Goal: Information Seeking & Learning: Learn about a topic

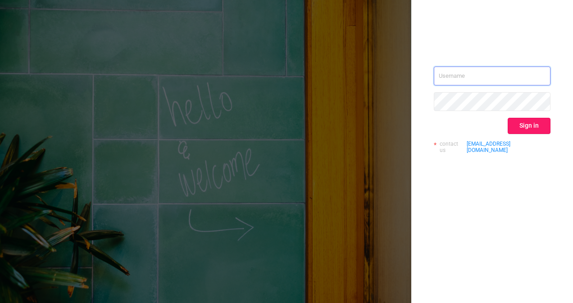
type input "[EMAIL_ADDRESS][DOMAIN_NAME]"
click at [521, 124] on button "Sign in" at bounding box center [528, 126] width 43 height 16
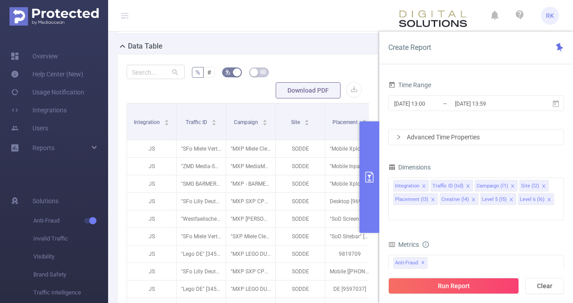
scroll to position [270, 0]
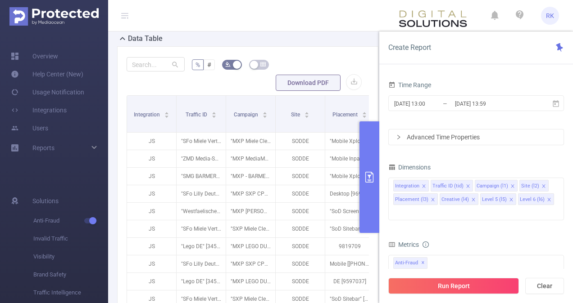
click at [372, 180] on icon "primary" at bounding box center [369, 177] width 11 height 11
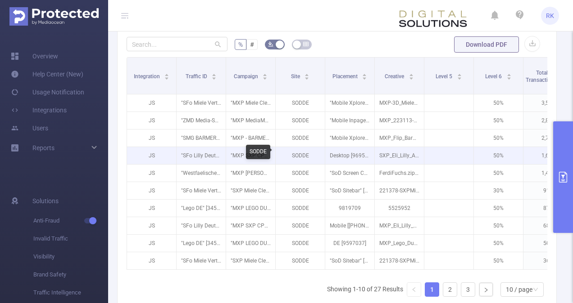
scroll to position [0, 183]
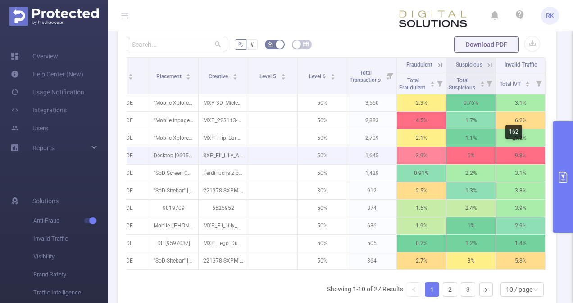
click at [504, 154] on p "9.8%" at bounding box center [520, 155] width 49 height 17
click at [162, 155] on p "Desktop [9695559]" at bounding box center [173, 155] width 49 height 17
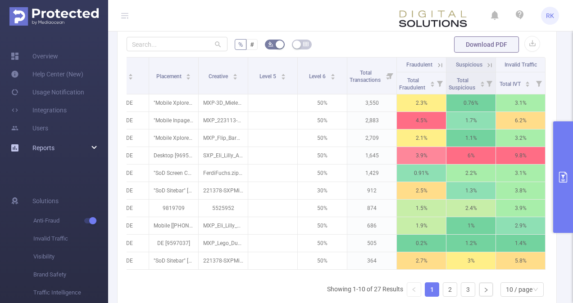
click at [94, 148] on icon at bounding box center [94, 148] width 5 height 0
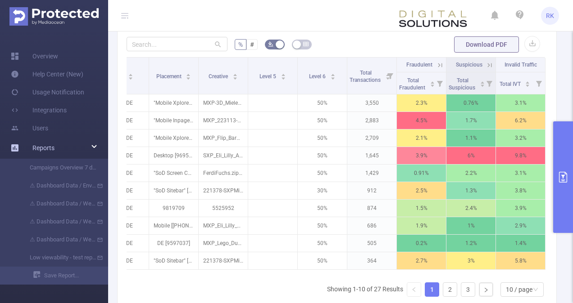
click at [94, 149] on div "Reports" at bounding box center [54, 148] width 108 height 18
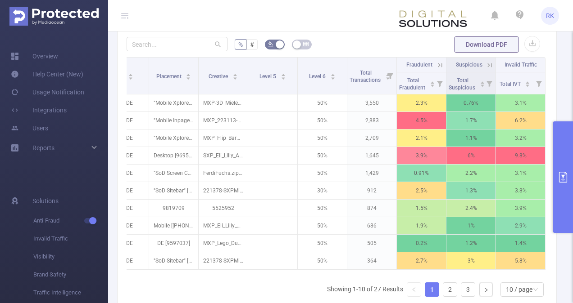
click at [561, 152] on button "primary" at bounding box center [563, 178] width 20 height 112
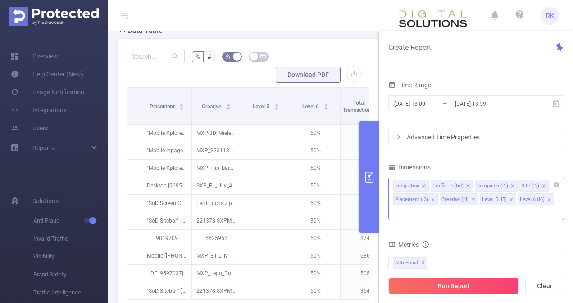
click at [398, 207] on input at bounding box center [395, 213] width 5 height 12
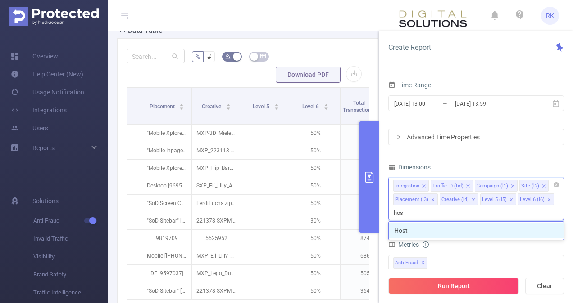
type input "ho"
click at [516, 230] on li "Host" at bounding box center [476, 231] width 175 height 14
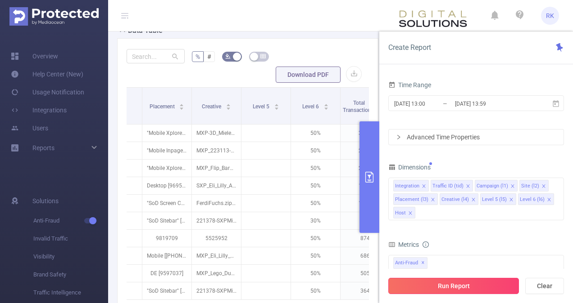
click at [489, 290] on button "Run Report" at bounding box center [453, 286] width 131 height 16
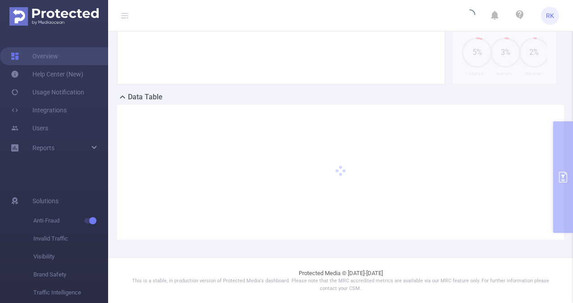
scroll to position [198, 0]
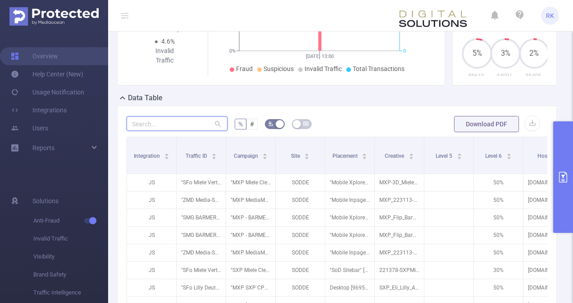
click at [201, 122] on input "text" at bounding box center [177, 124] width 101 height 14
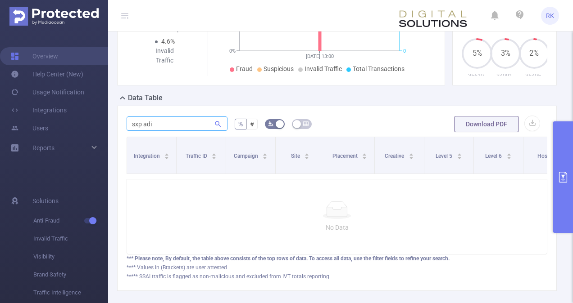
click at [216, 123] on icon at bounding box center [218, 124] width 8 height 8
drag, startPoint x: 166, startPoint y: 124, endPoint x: 105, endPoint y: 126, distance: 60.8
click at [105, 126] on section "Overview Help Center (New) Usage Notification Integrations Users Reports Campai…" at bounding box center [286, 151] width 573 height 303
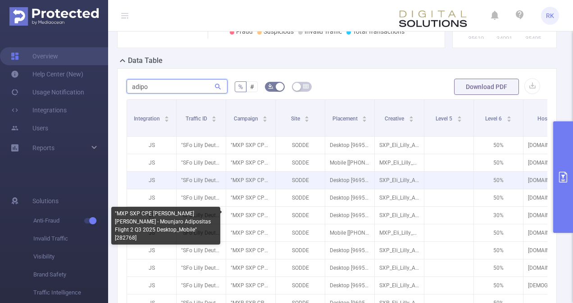
scroll to position [236, 0]
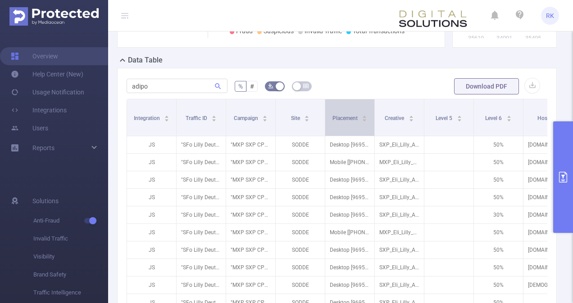
click at [365, 113] on div "Placement" at bounding box center [349, 117] width 35 height 9
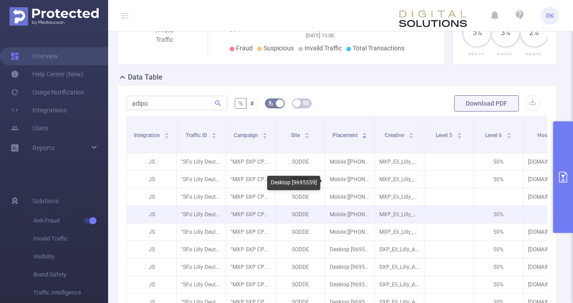
scroll to position [217, 0]
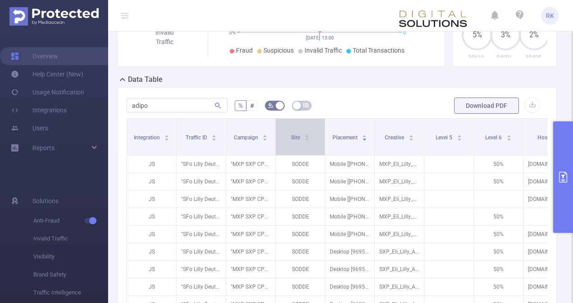
click at [294, 135] on span "Site" at bounding box center [296, 138] width 10 height 6
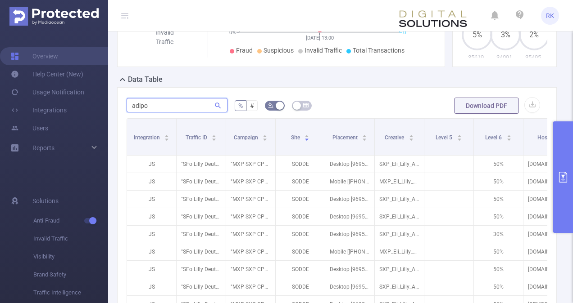
click at [181, 103] on input "adipo" at bounding box center [177, 105] width 101 height 14
click at [179, 104] on input "adipo" at bounding box center [177, 105] width 101 height 14
type input "adipositas"
click at [215, 104] on icon at bounding box center [218, 106] width 8 height 8
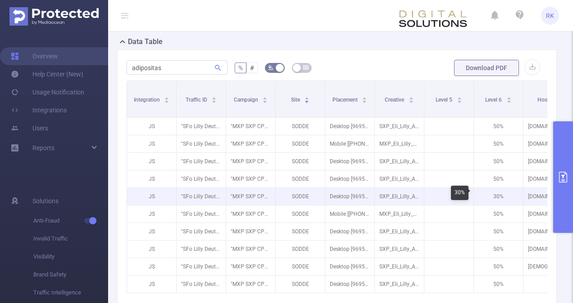
scroll to position [383, 0]
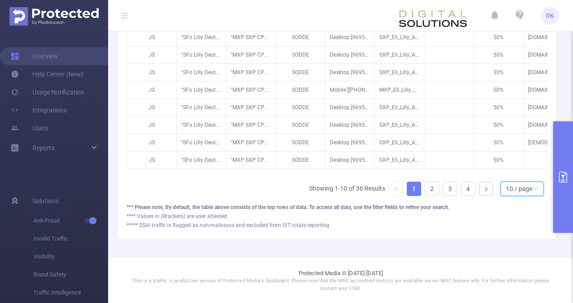
click at [533, 190] on icon "icon: down" at bounding box center [535, 188] width 5 height 3
click at [521, 171] on li "50 / page" at bounding box center [515, 178] width 43 height 14
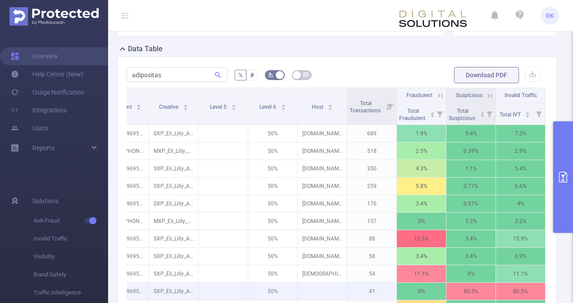
scroll to position [243, 0]
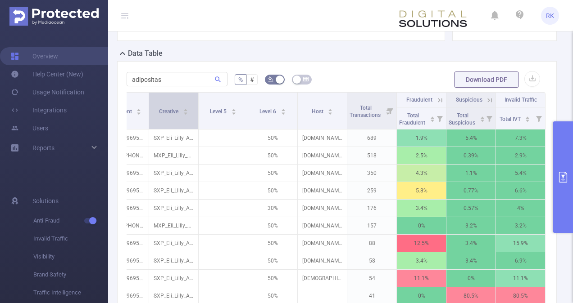
click at [183, 109] on div "Creative" at bounding box center [173, 110] width 29 height 9
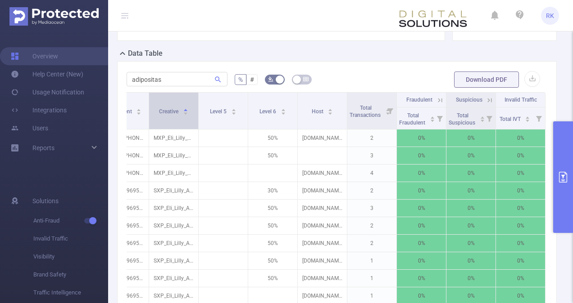
click at [183, 109] on div "Creative" at bounding box center [173, 110] width 29 height 9
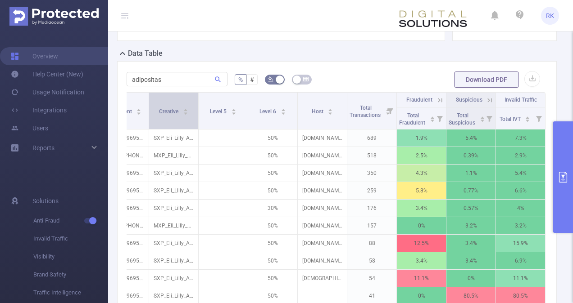
click at [183, 109] on div "Creative" at bounding box center [173, 110] width 29 height 9
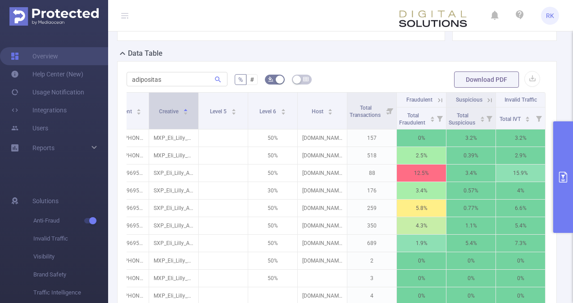
click at [183, 109] on div "Creative" at bounding box center [173, 110] width 29 height 9
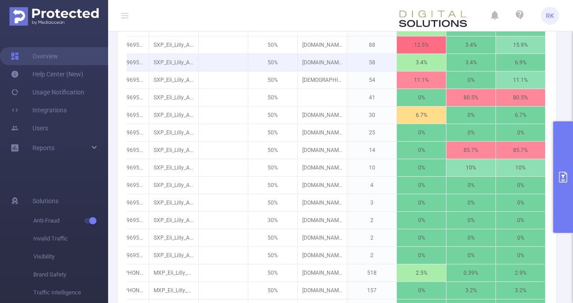
scroll to position [407, 0]
